Goal: Information Seeking & Learning: Learn about a topic

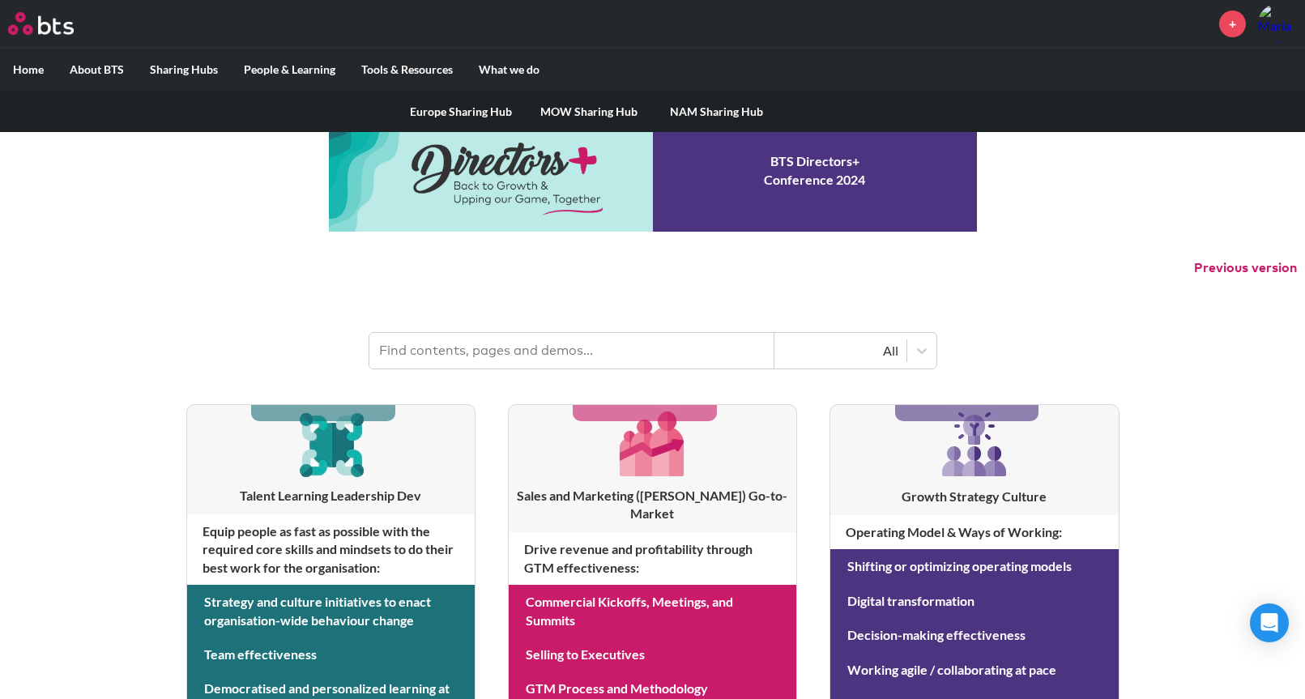
click at [584, 111] on link "MOW Sharing Hub" at bounding box center [589, 112] width 128 height 42
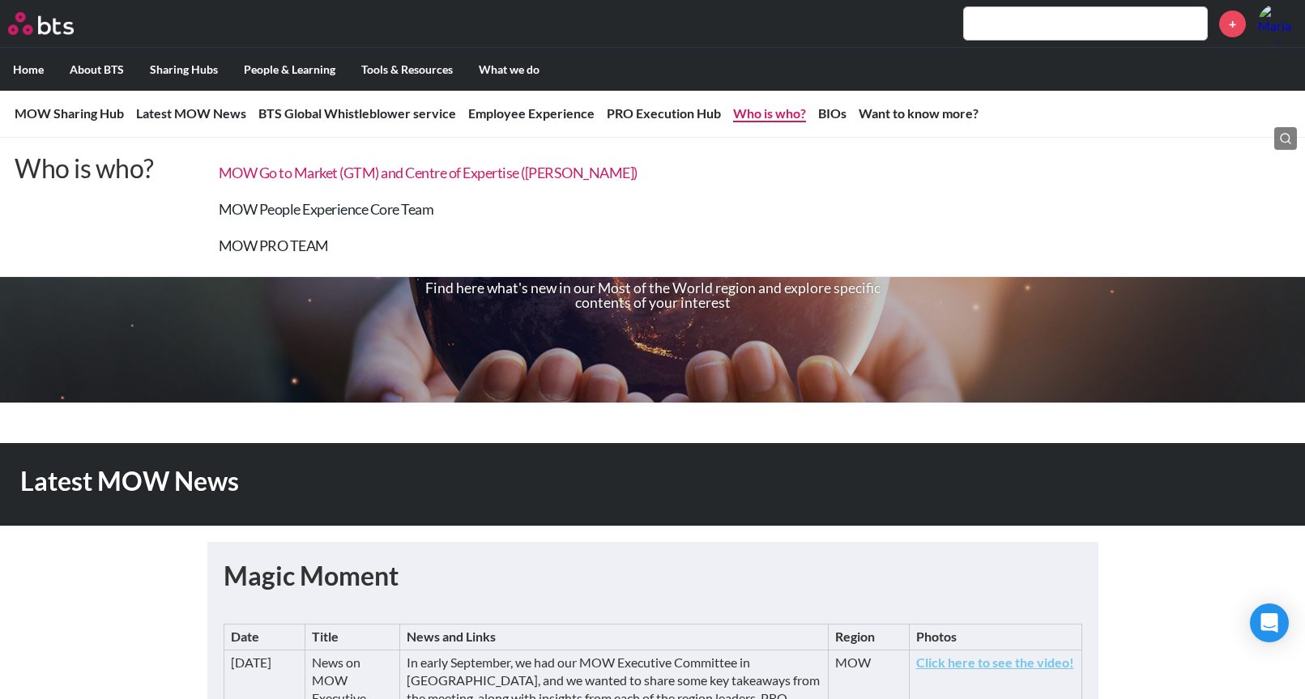
click at [517, 177] on link "MOW Go to Market (GTM) and Centre of Expertise (CoE)" at bounding box center [428, 173] width 419 height 18
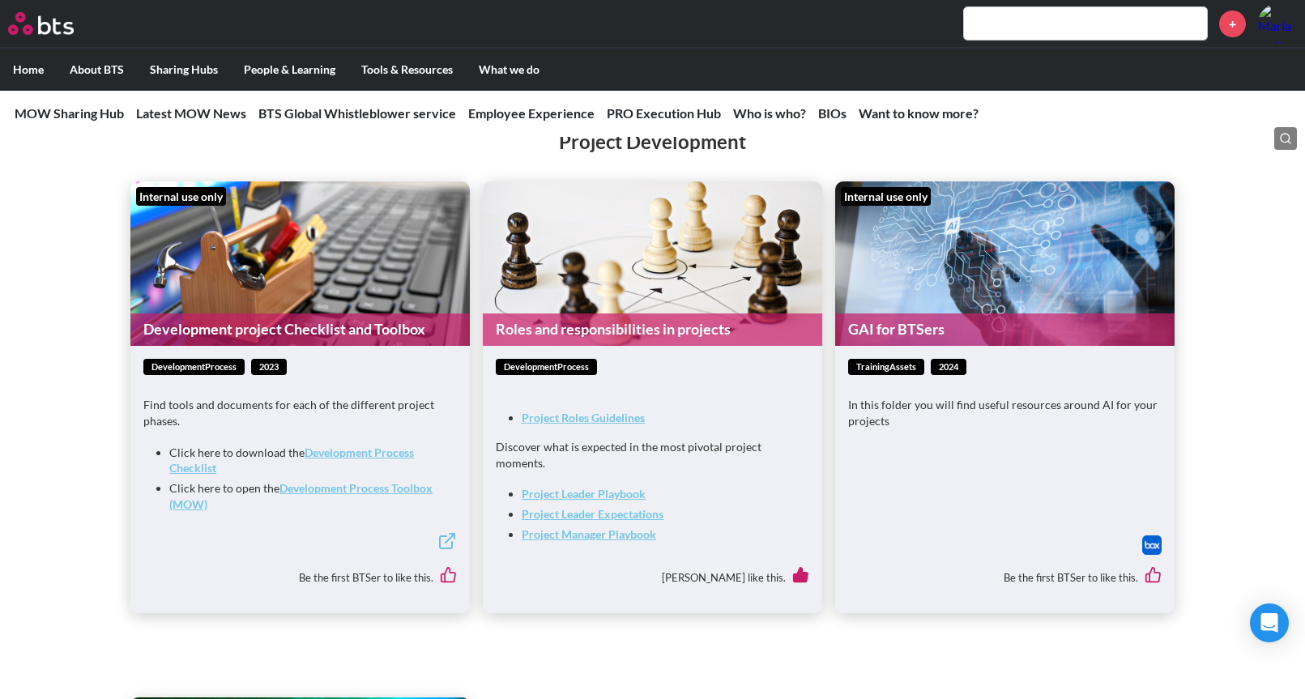
scroll to position [3007, 0]
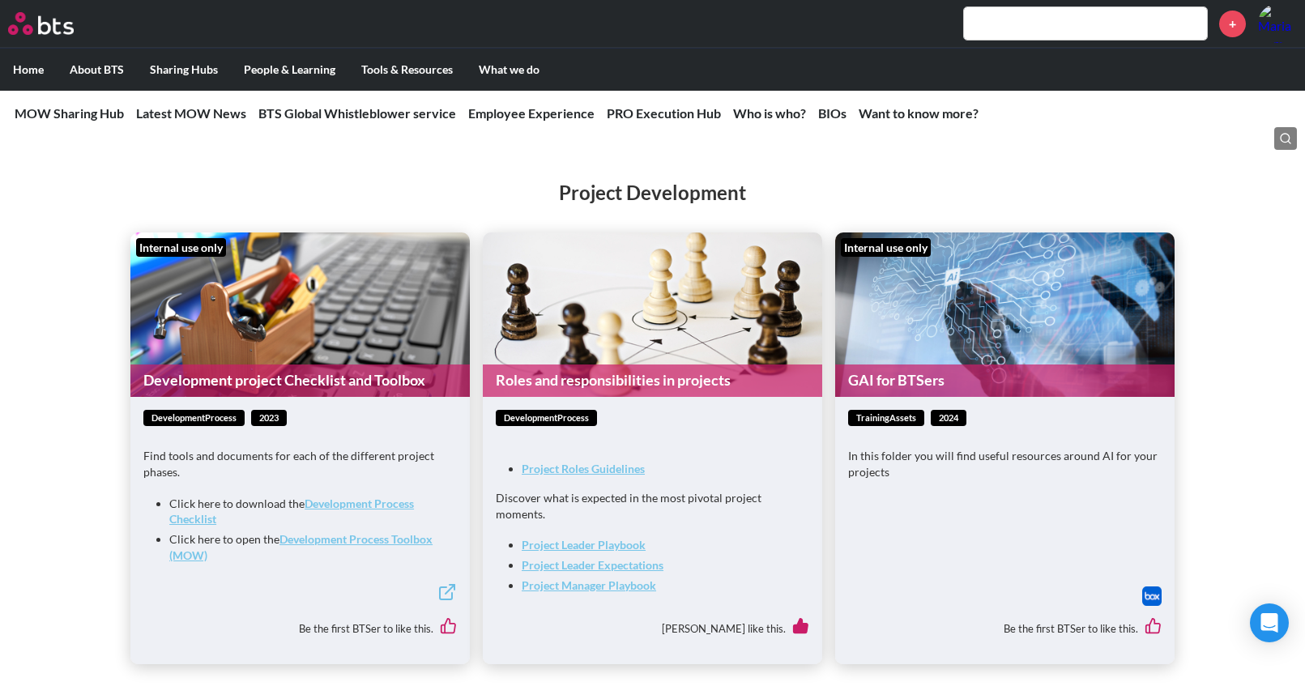
click at [370, 496] on strong "Development Process Checklist" at bounding box center [291, 511] width 245 height 30
click at [348, 534] on strong "Development Process Toolbox (MOW)" at bounding box center [300, 547] width 263 height 30
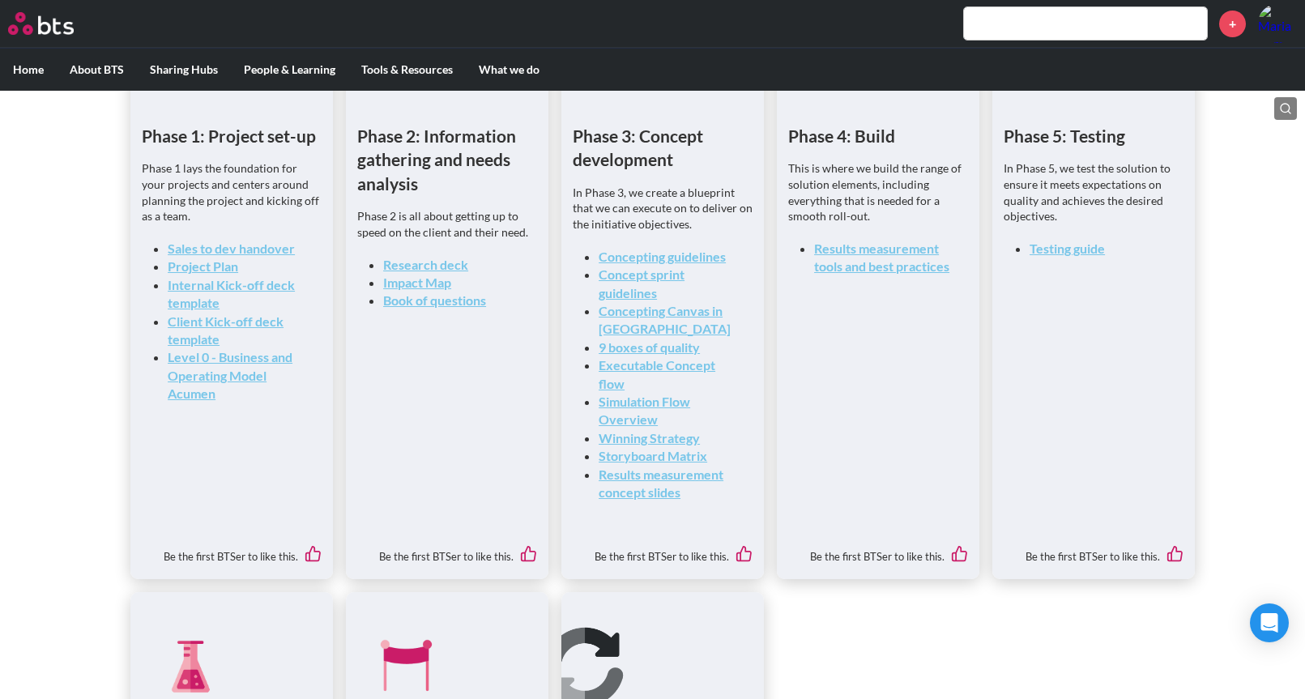
scroll to position [609, 0]
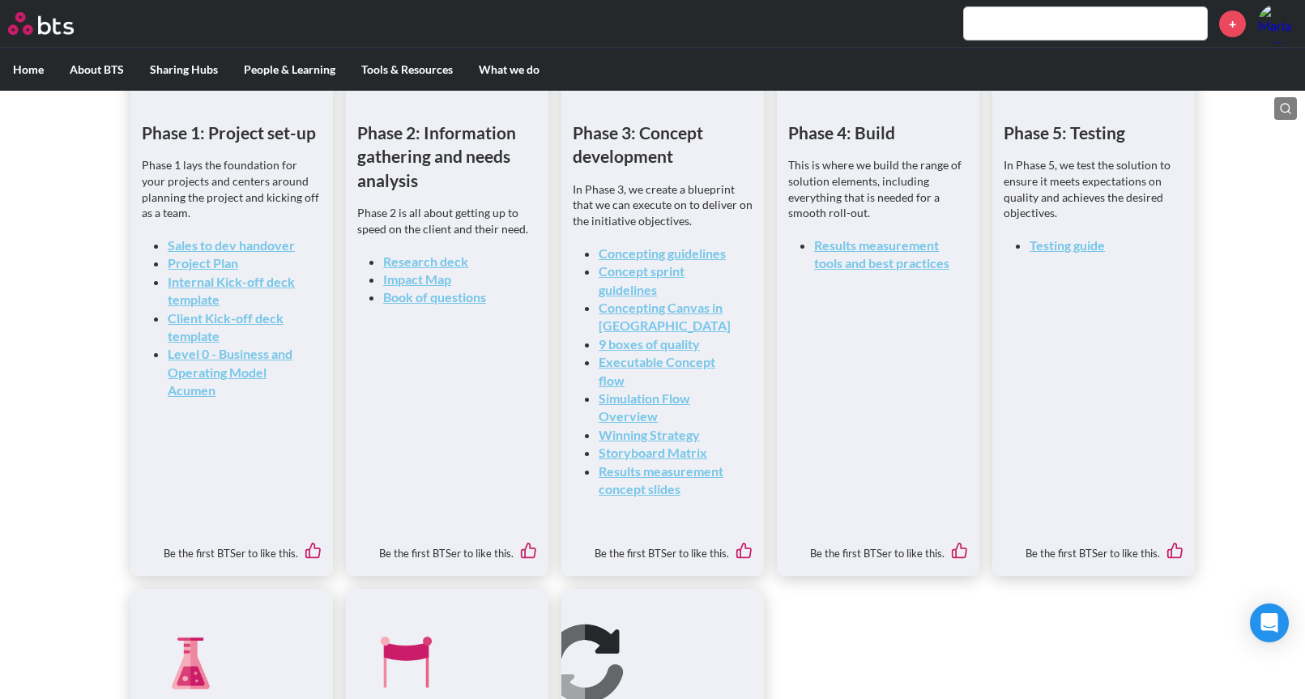
click at [231, 267] on link "Project Plan" at bounding box center [203, 262] width 70 height 15
click at [336, 347] on ul "Phase 1: Project set-up Phase 1 lays the foundation for your projects and cente…" at bounding box center [652, 481] width 1044 height 1034
click at [283, 283] on link "Internal Kick-off deck template" at bounding box center [231, 290] width 127 height 33
click at [268, 284] on link "Internal Kick-off deck template" at bounding box center [231, 290] width 127 height 33
